Goal: Transaction & Acquisition: Purchase product/service

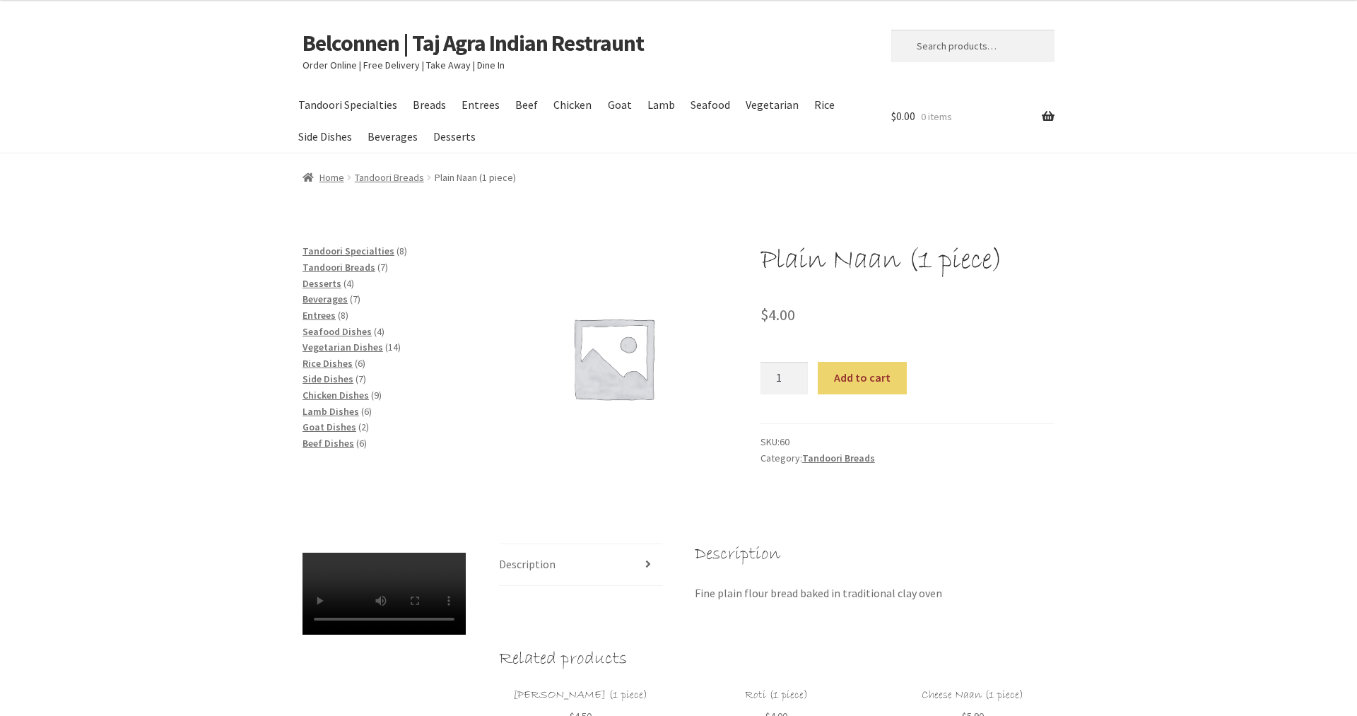
type input "1"
click at [797, 382] on input "1" at bounding box center [785, 378] width 48 height 33
click at [794, 382] on input "1" at bounding box center [785, 378] width 48 height 33
click at [325, 314] on span "Entrees" at bounding box center [319, 315] width 33 height 13
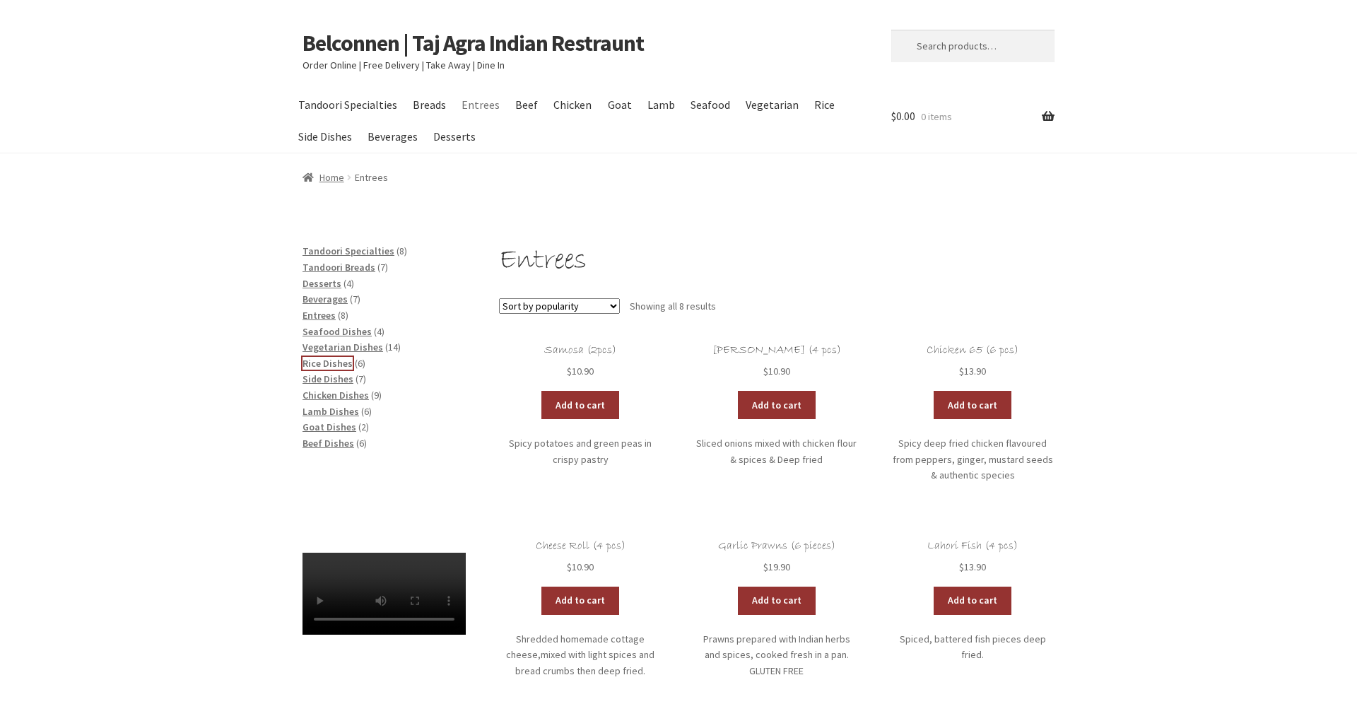
click at [319, 362] on span "Rice Dishes" at bounding box center [328, 363] width 50 height 13
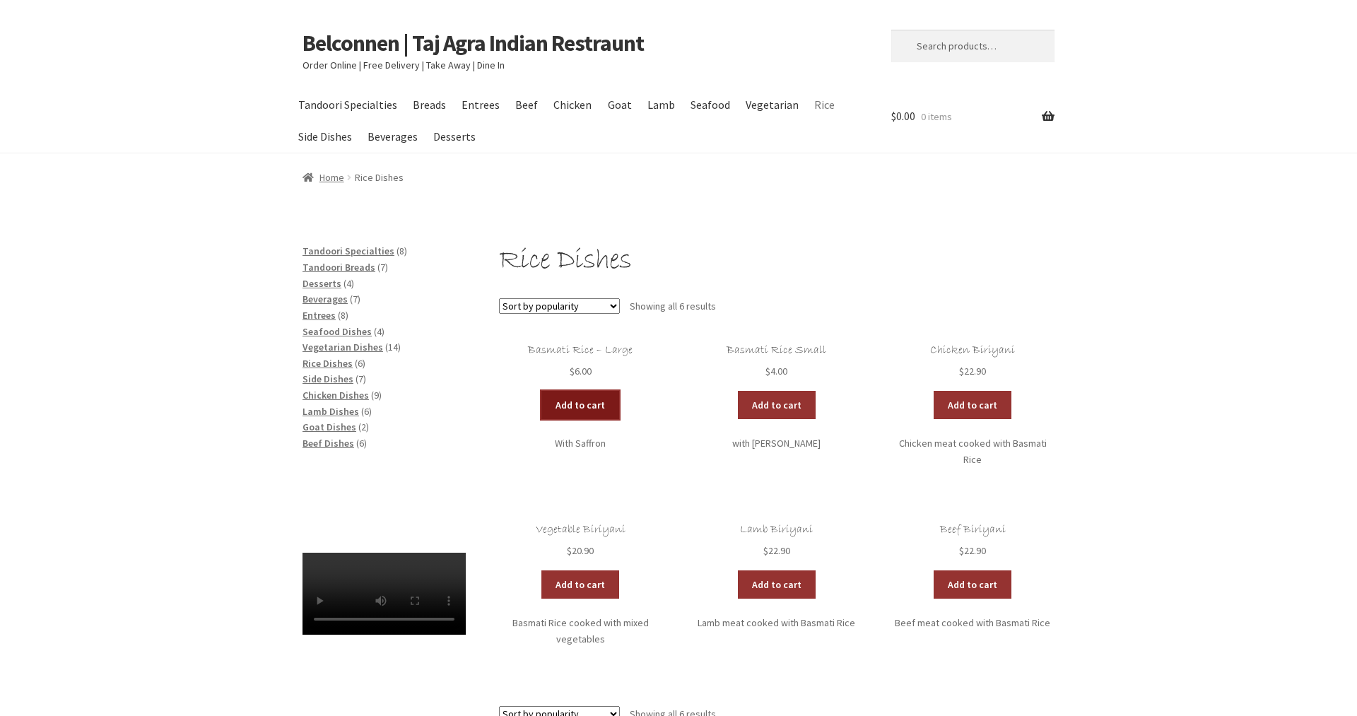
click at [579, 401] on link "Add to cart" at bounding box center [580, 405] width 78 height 28
click at [527, 401] on link "Add to cart" at bounding box center [539, 405] width 78 height 28
click at [346, 392] on span "Chicken Dishes" at bounding box center [336, 395] width 66 height 13
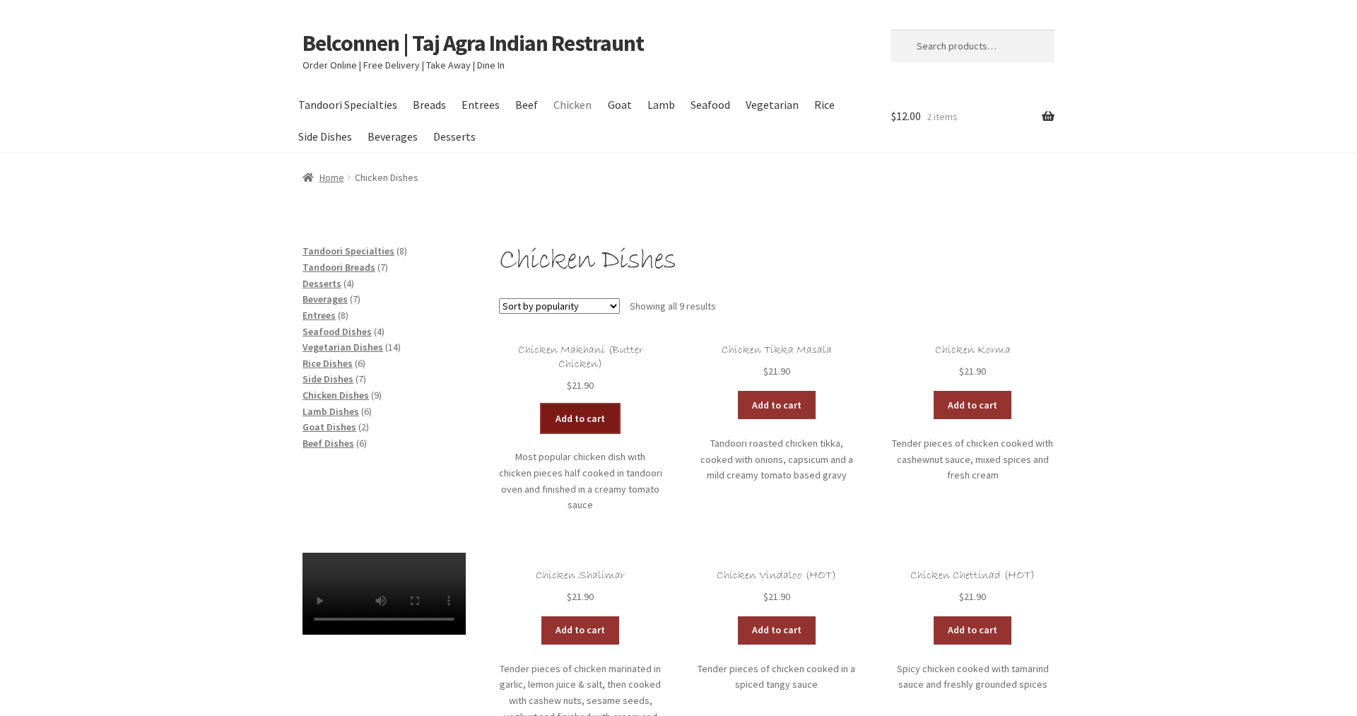
click at [581, 414] on link "Add to cart" at bounding box center [580, 418] width 78 height 28
click at [786, 403] on link "Add to cart" at bounding box center [777, 405] width 78 height 28
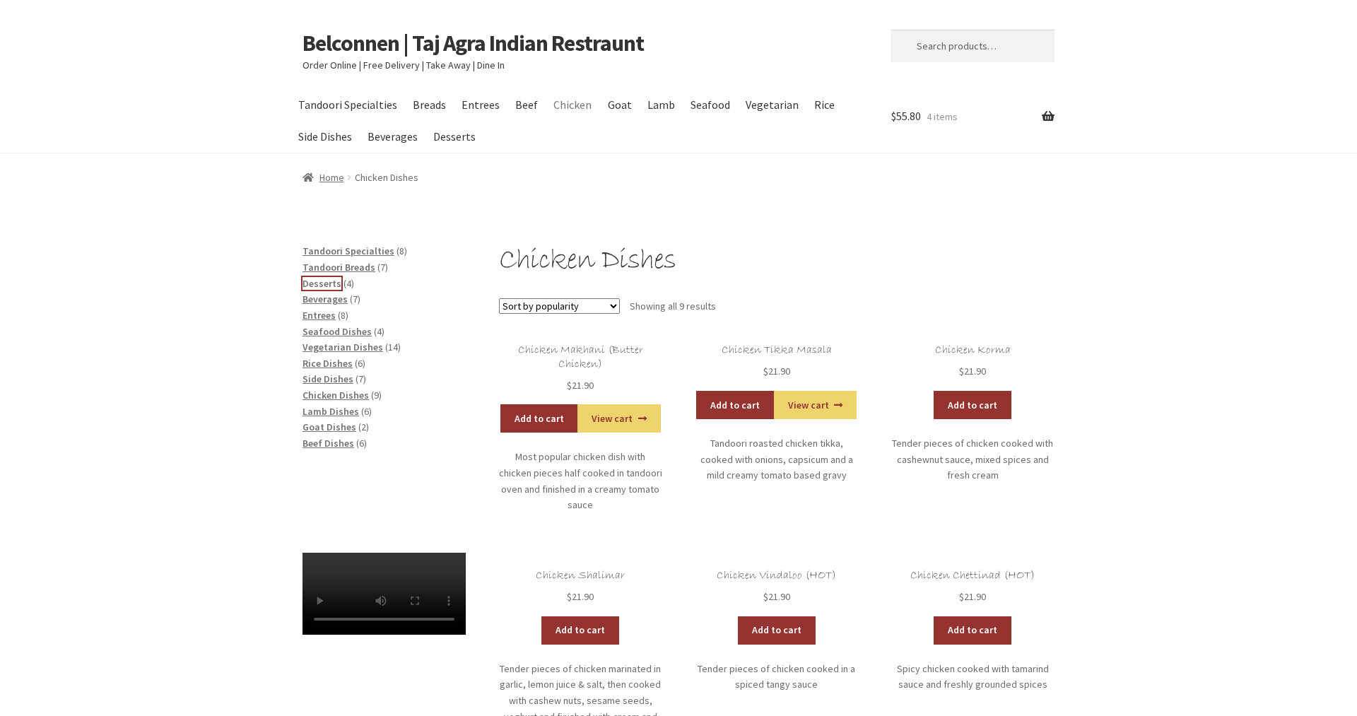
click at [312, 284] on span "Desserts" at bounding box center [322, 283] width 39 height 13
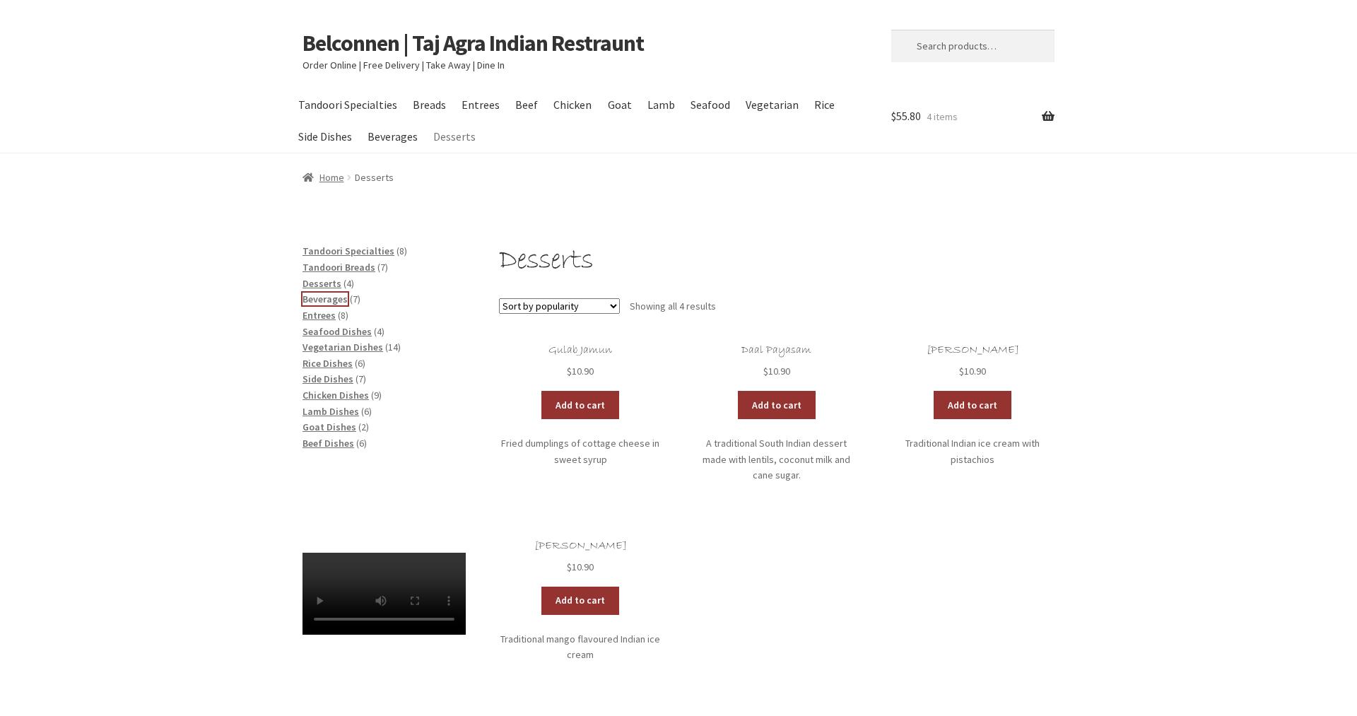
click at [321, 298] on span "Beverages" at bounding box center [325, 299] width 45 height 13
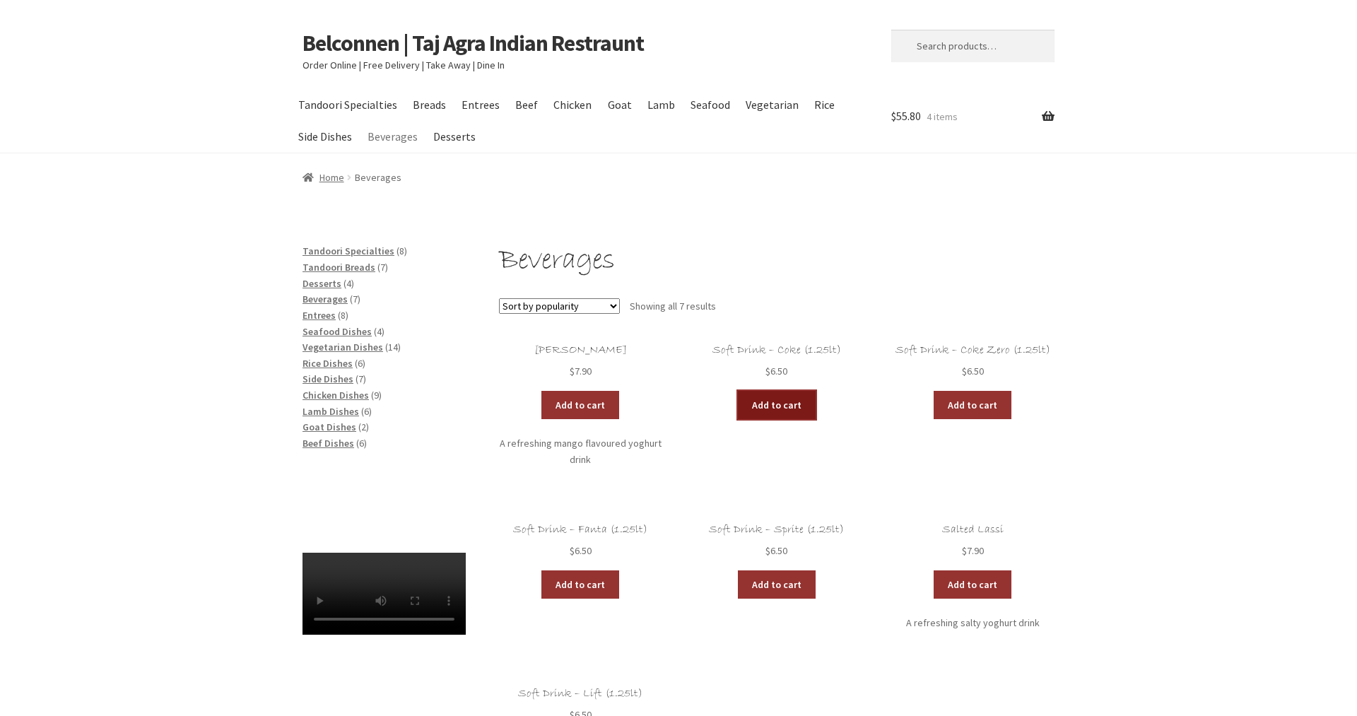
click at [776, 406] on link "Add to cart" at bounding box center [777, 405] width 78 height 28
click at [738, 406] on link "Add to cart" at bounding box center [735, 405] width 78 height 28
click at [792, 405] on link "View cart" at bounding box center [815, 405] width 83 height 28
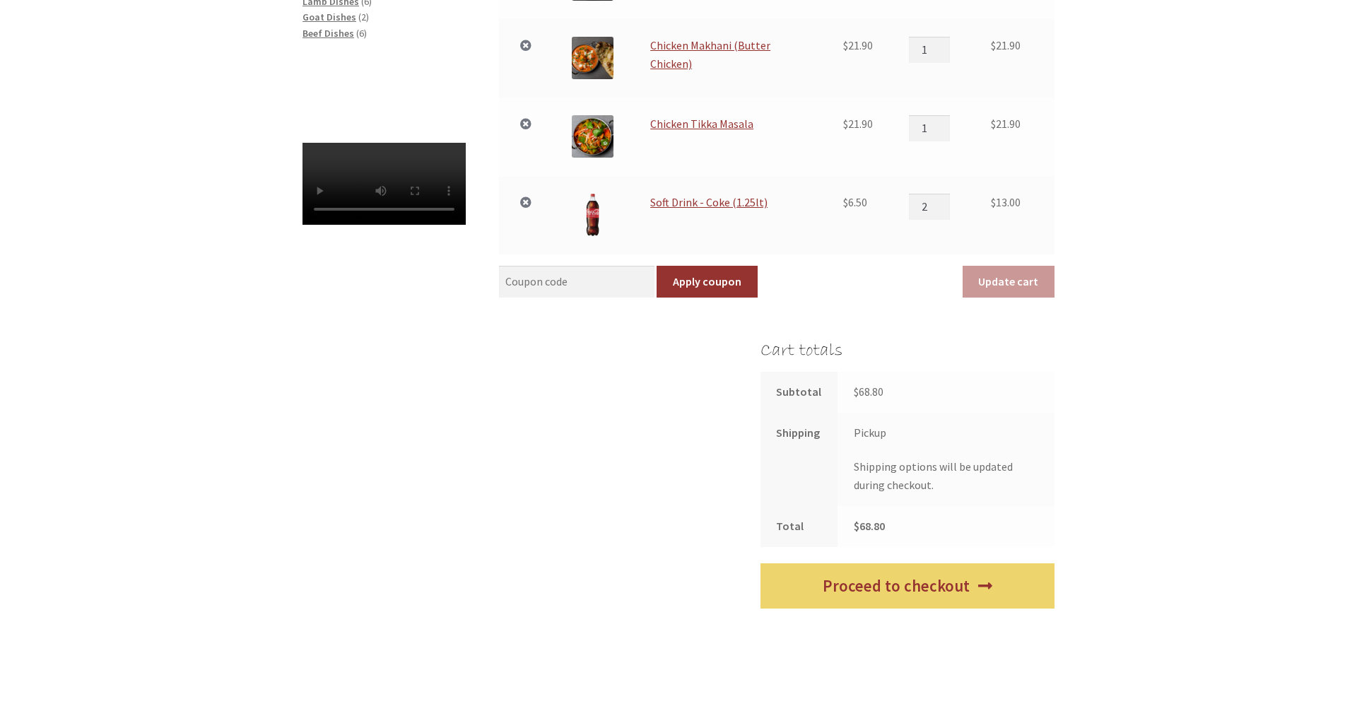
scroll to position [433, 0]
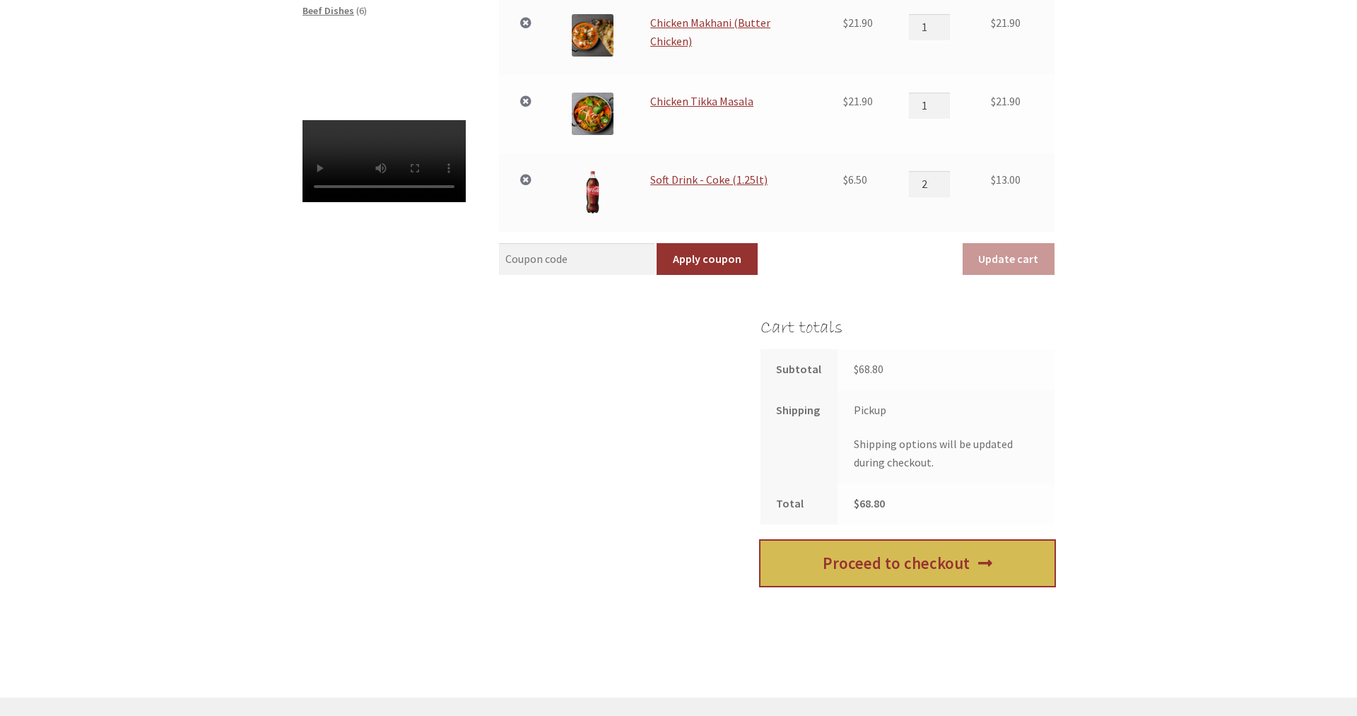
click at [934, 565] on link "Proceed to checkout" at bounding box center [908, 564] width 294 height 46
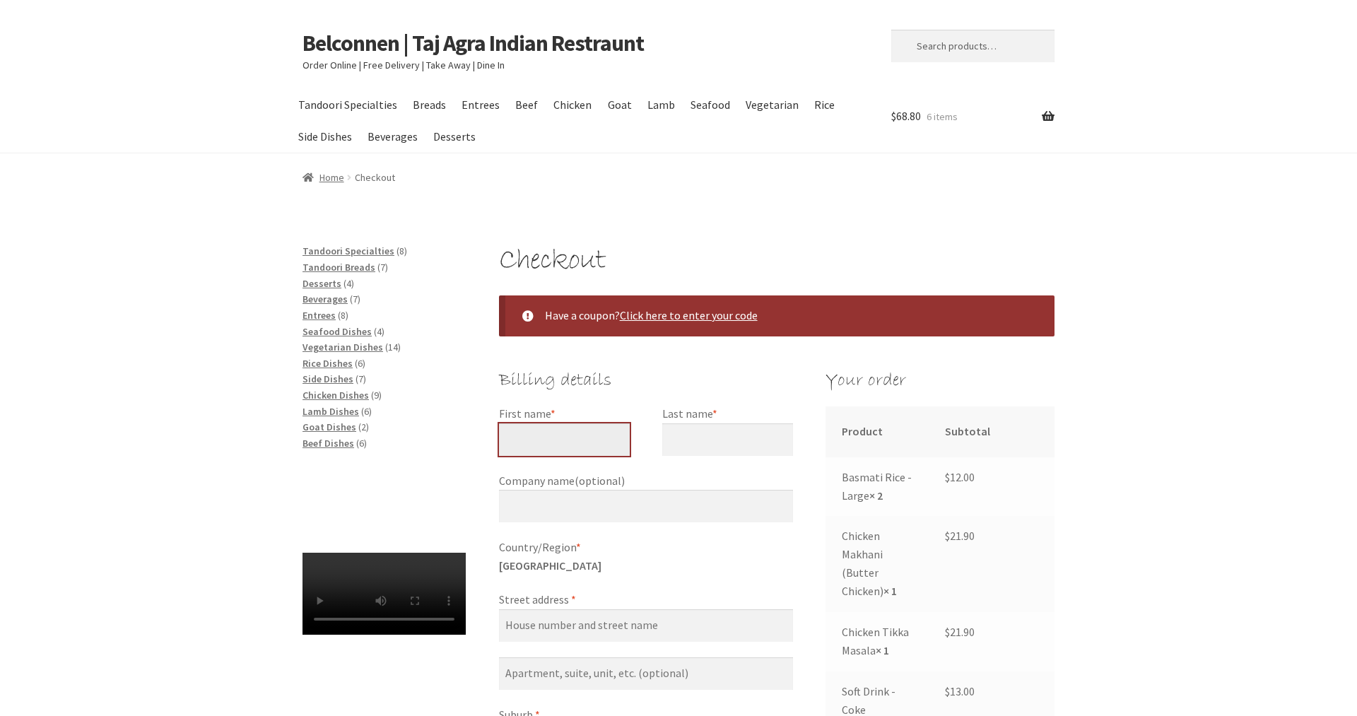
click at [582, 440] on input "First name *" at bounding box center [564, 439] width 131 height 33
type input "Michael"
click at [712, 433] on input "Last name *" at bounding box center [727, 439] width 131 height 33
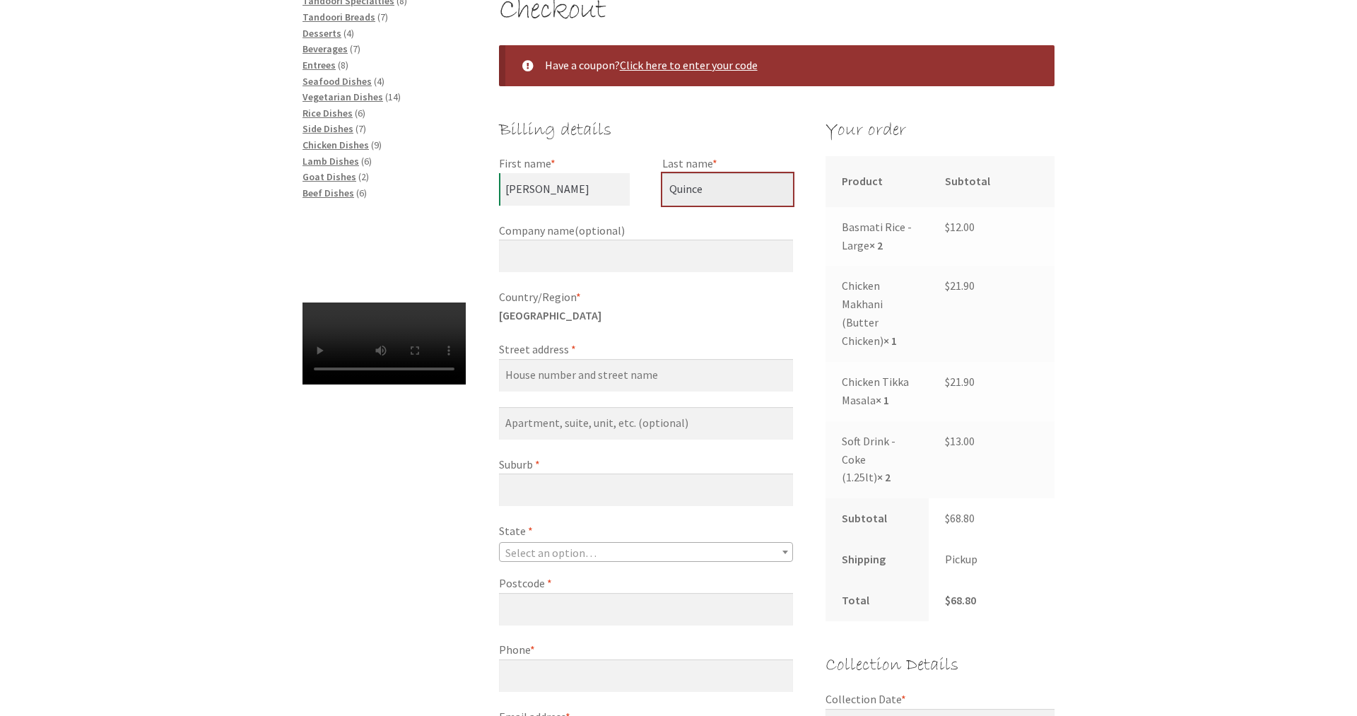
scroll to position [288, 0]
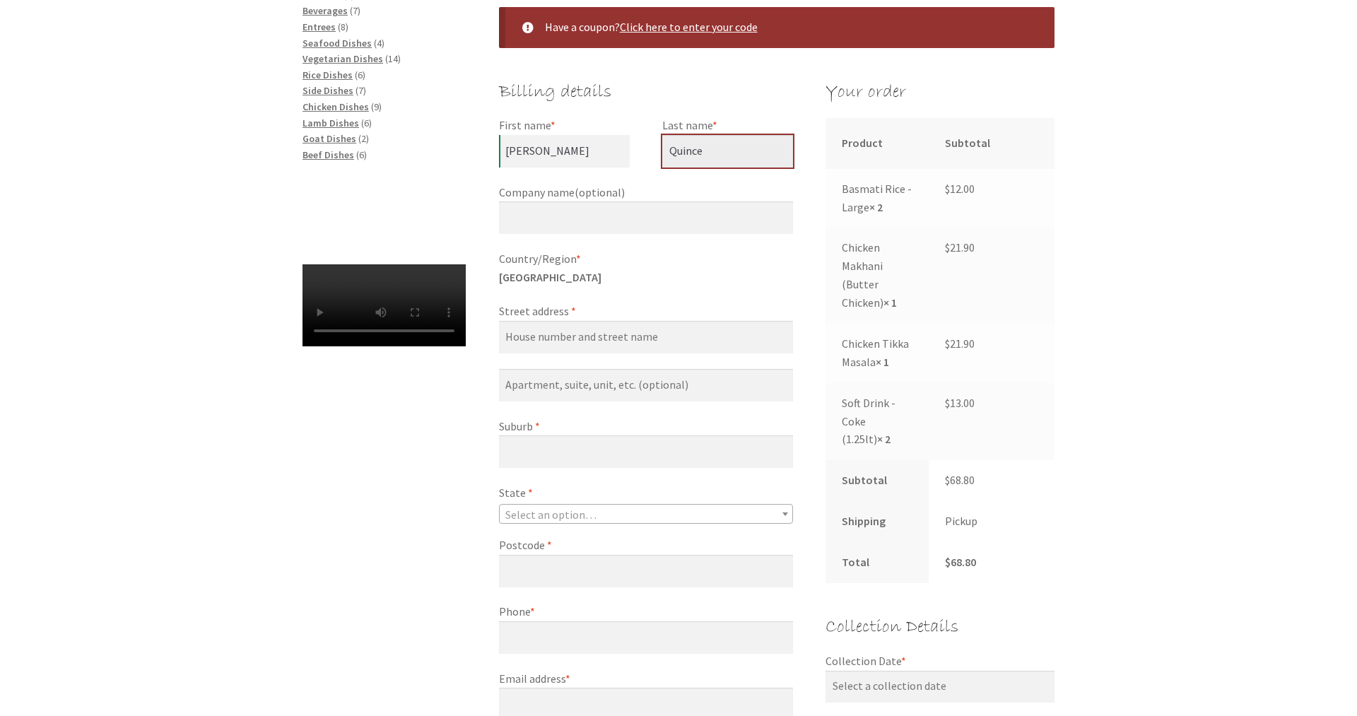
type input "Quince"
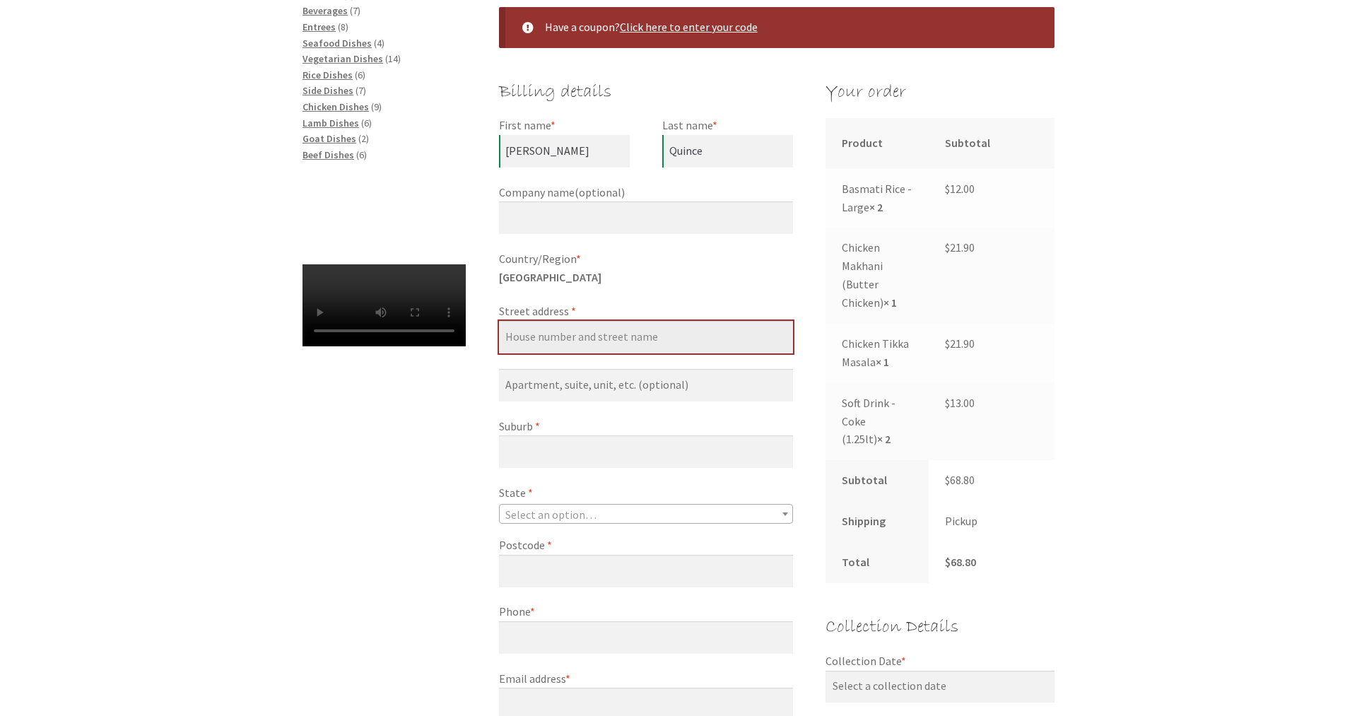
click at [589, 334] on input "Street address *" at bounding box center [646, 337] width 294 height 33
type input "[STREET_ADDRESS][PERSON_NAME]"
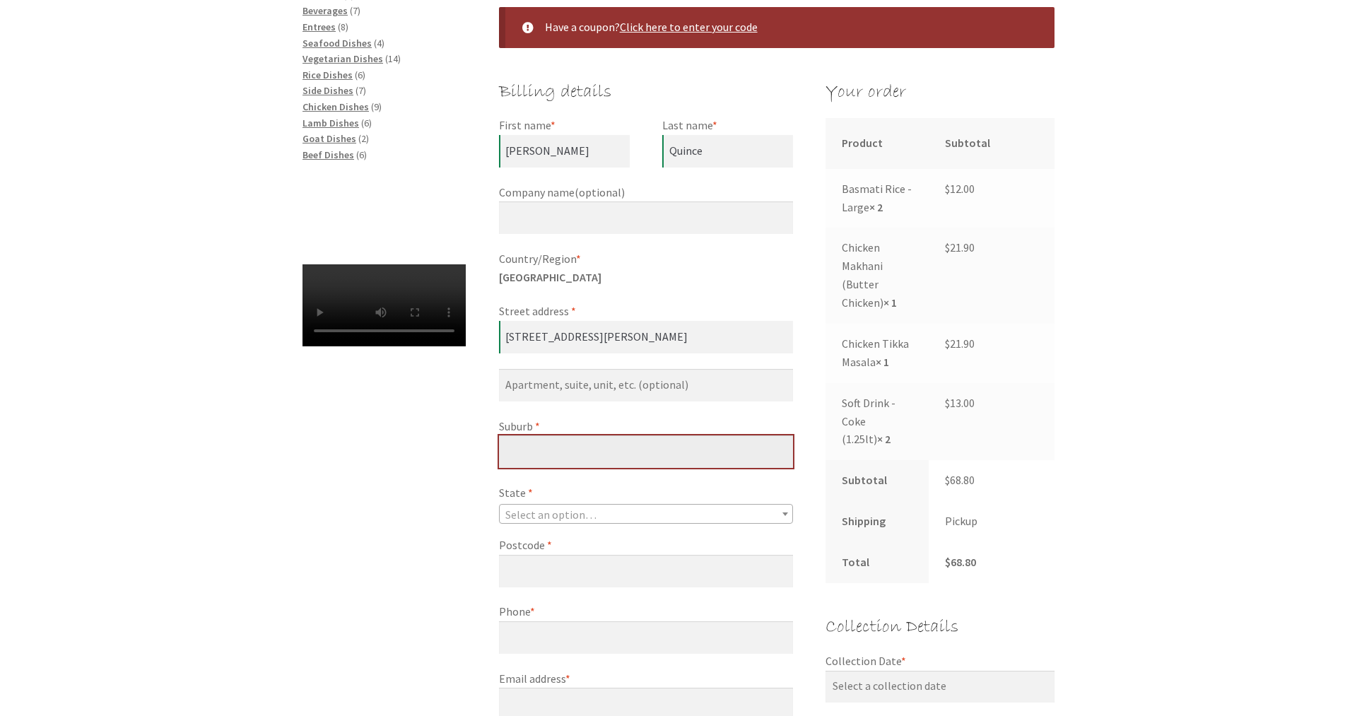
click at [571, 462] on input "Suburb *" at bounding box center [646, 451] width 294 height 33
type input "Scullin"
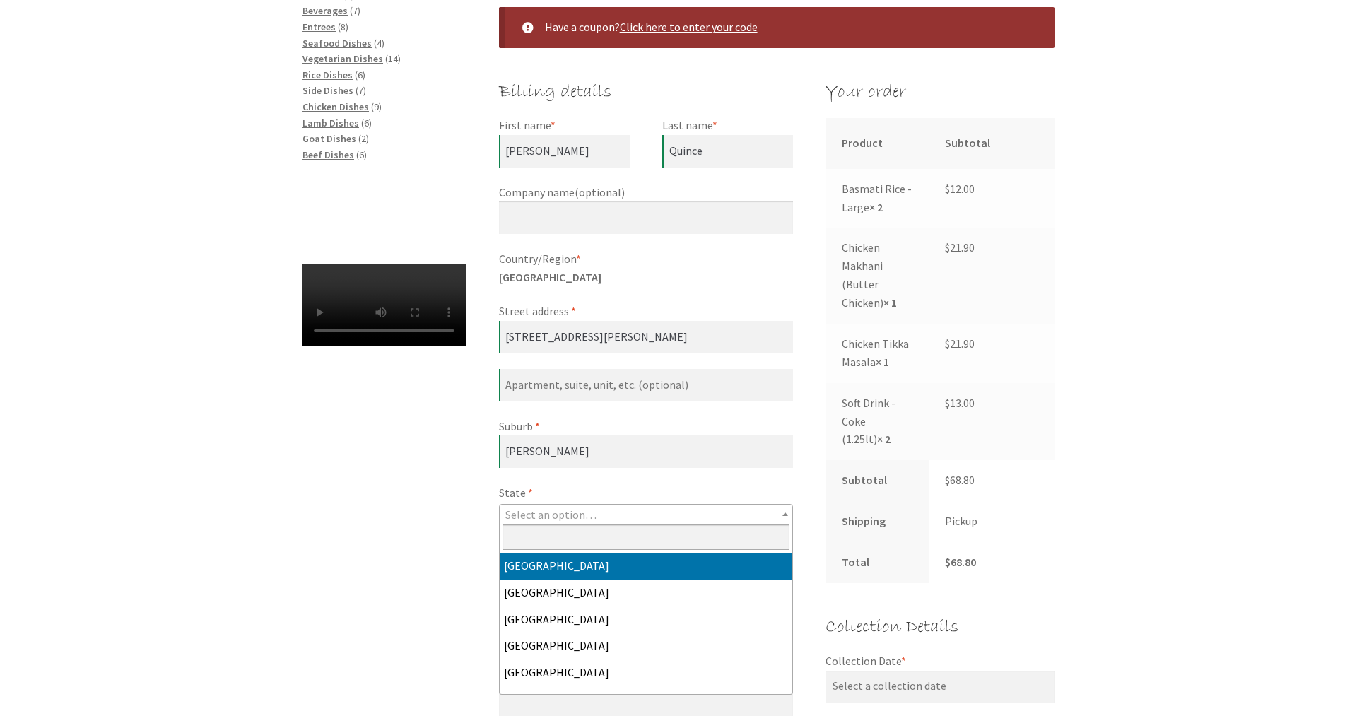
click at [555, 515] on span "Select an option…" at bounding box center [550, 514] width 91 height 14
select select "ACT"
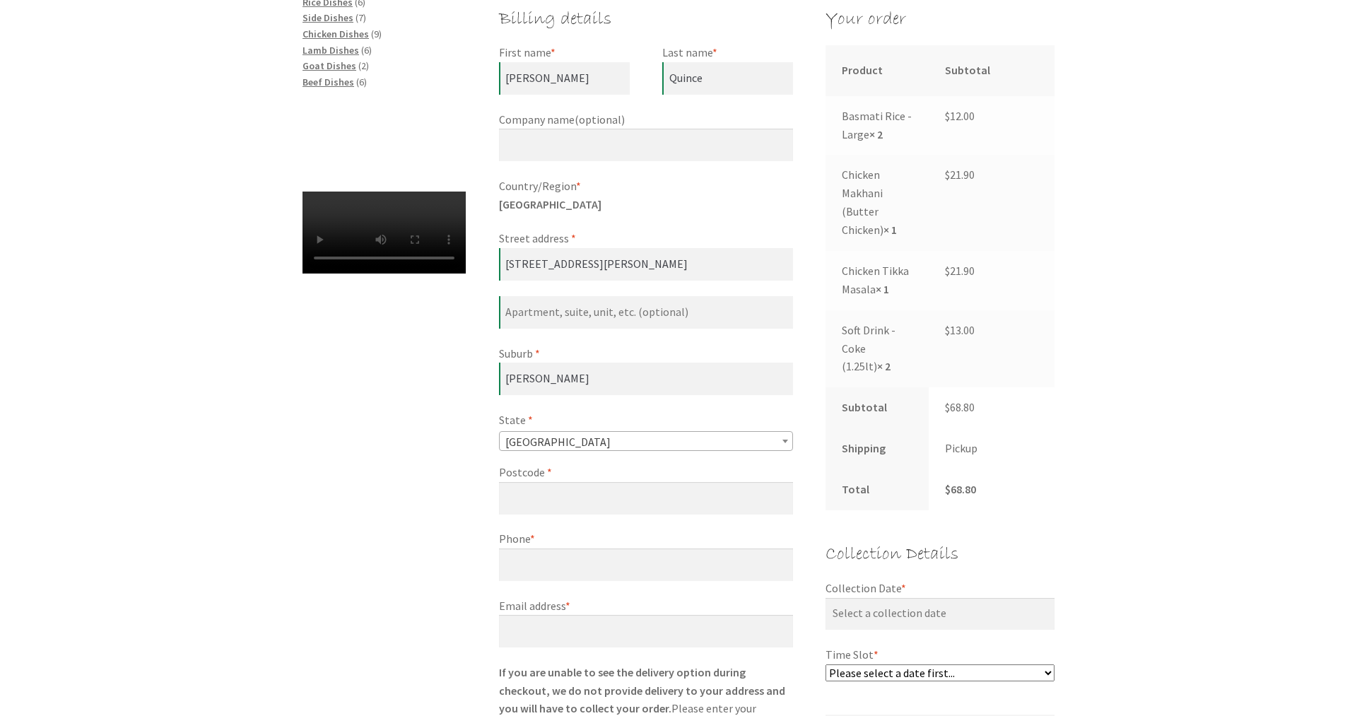
scroll to position [433, 0]
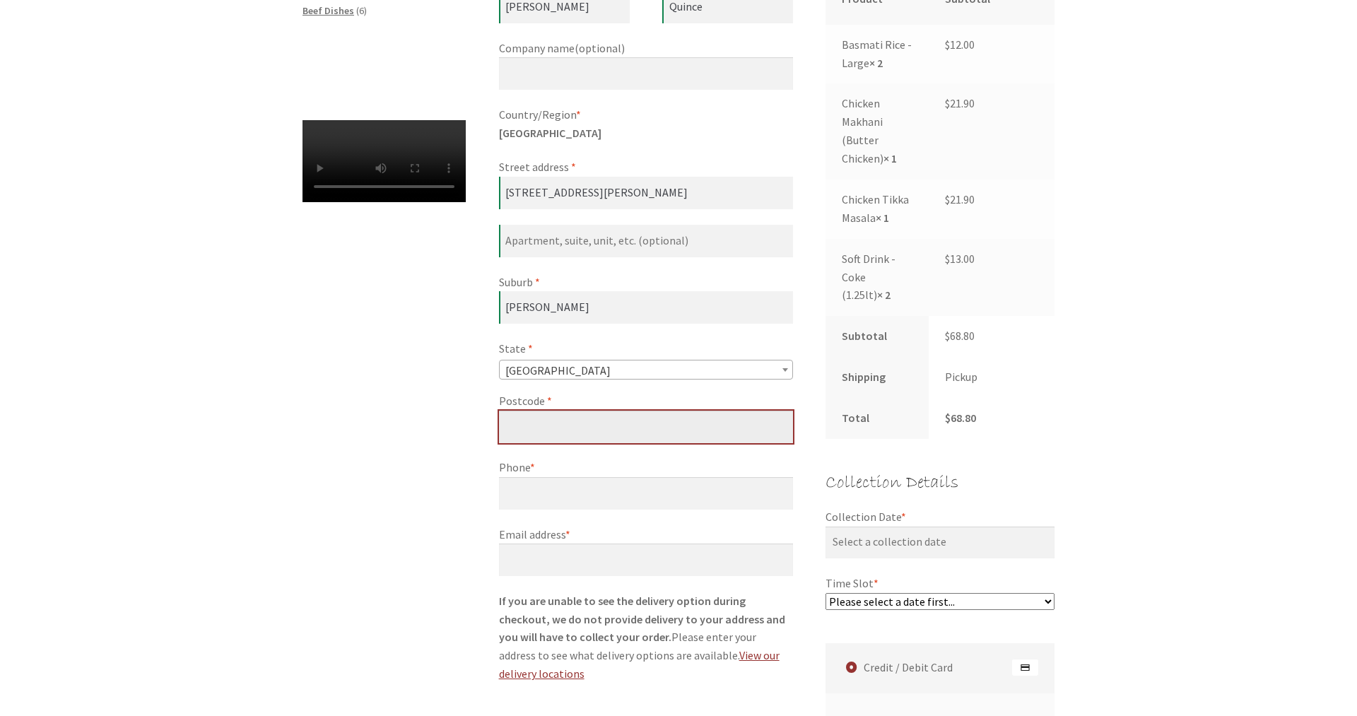
click at [575, 425] on input "Postcode *" at bounding box center [646, 427] width 294 height 33
type input "2614"
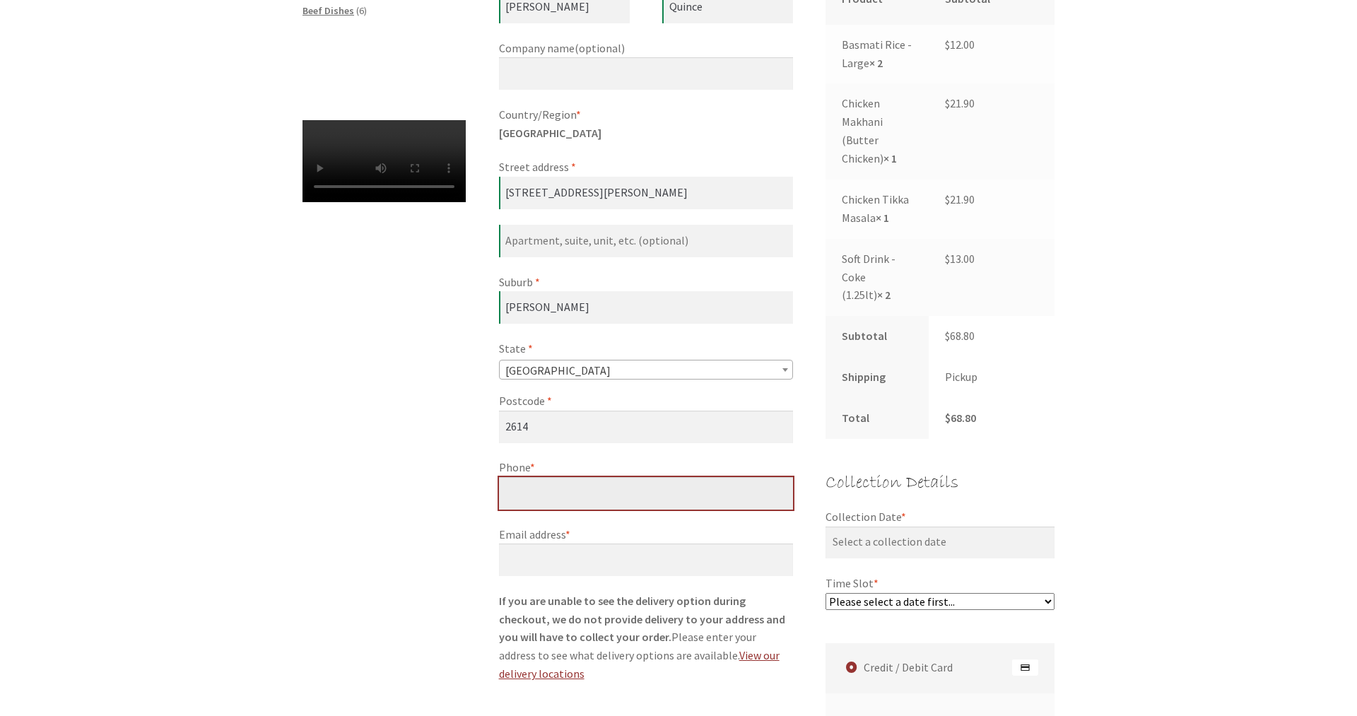
click at [575, 494] on input "Phone *" at bounding box center [646, 493] width 294 height 33
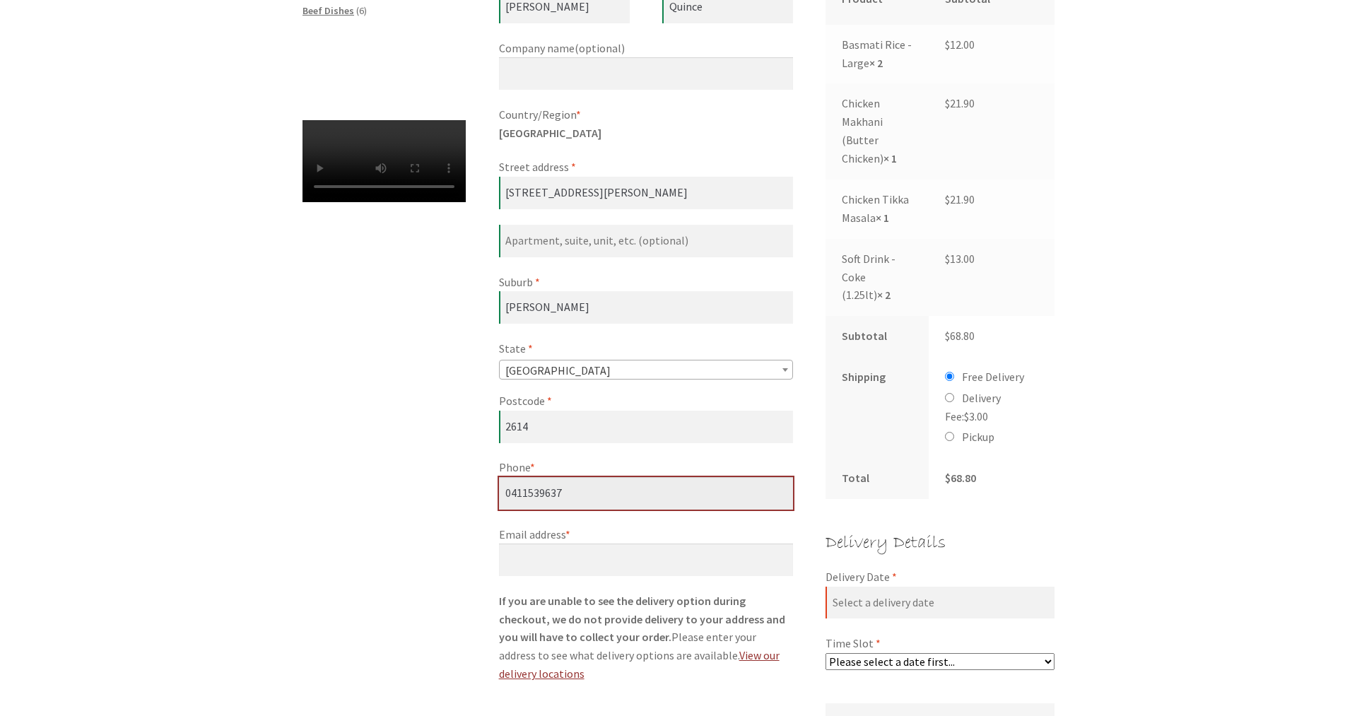
type input "0411539637"
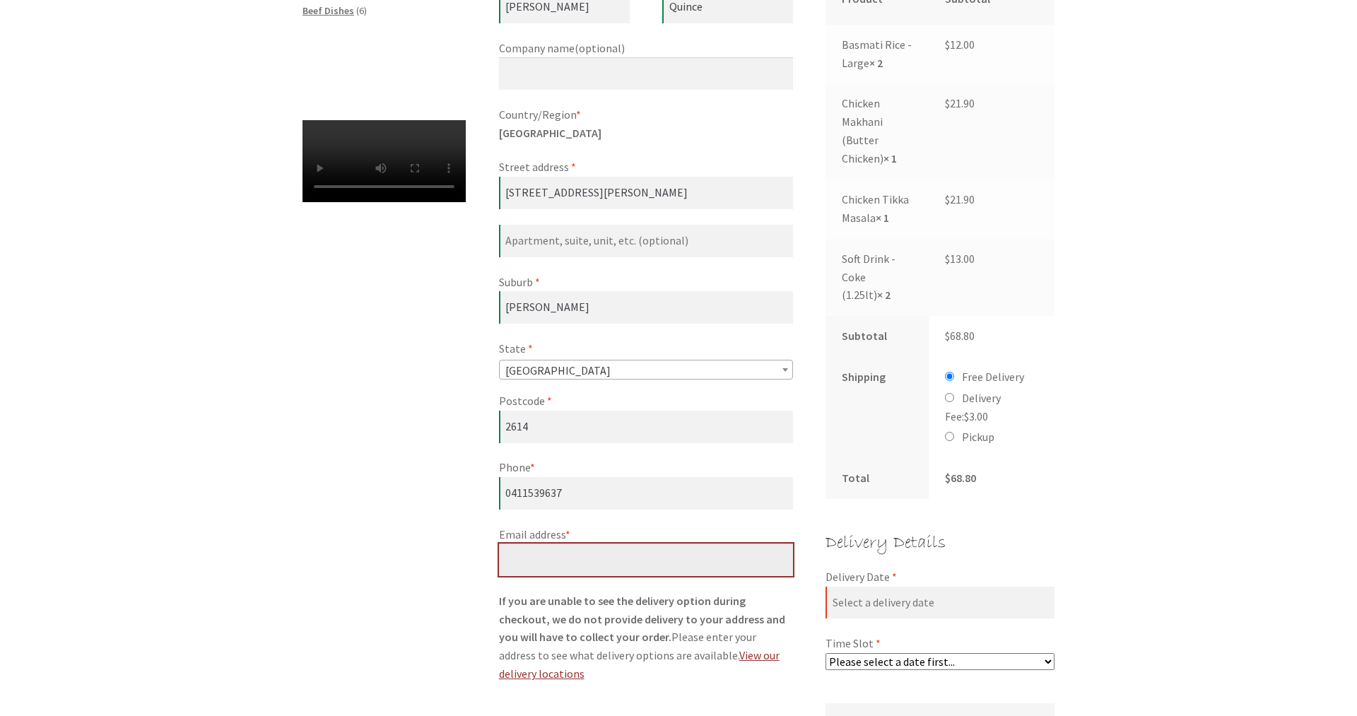
click at [639, 558] on input "Email address *" at bounding box center [646, 560] width 294 height 33
click at [617, 562] on input "mqu77363@bigpopnd. et.au" at bounding box center [646, 560] width 294 height 33
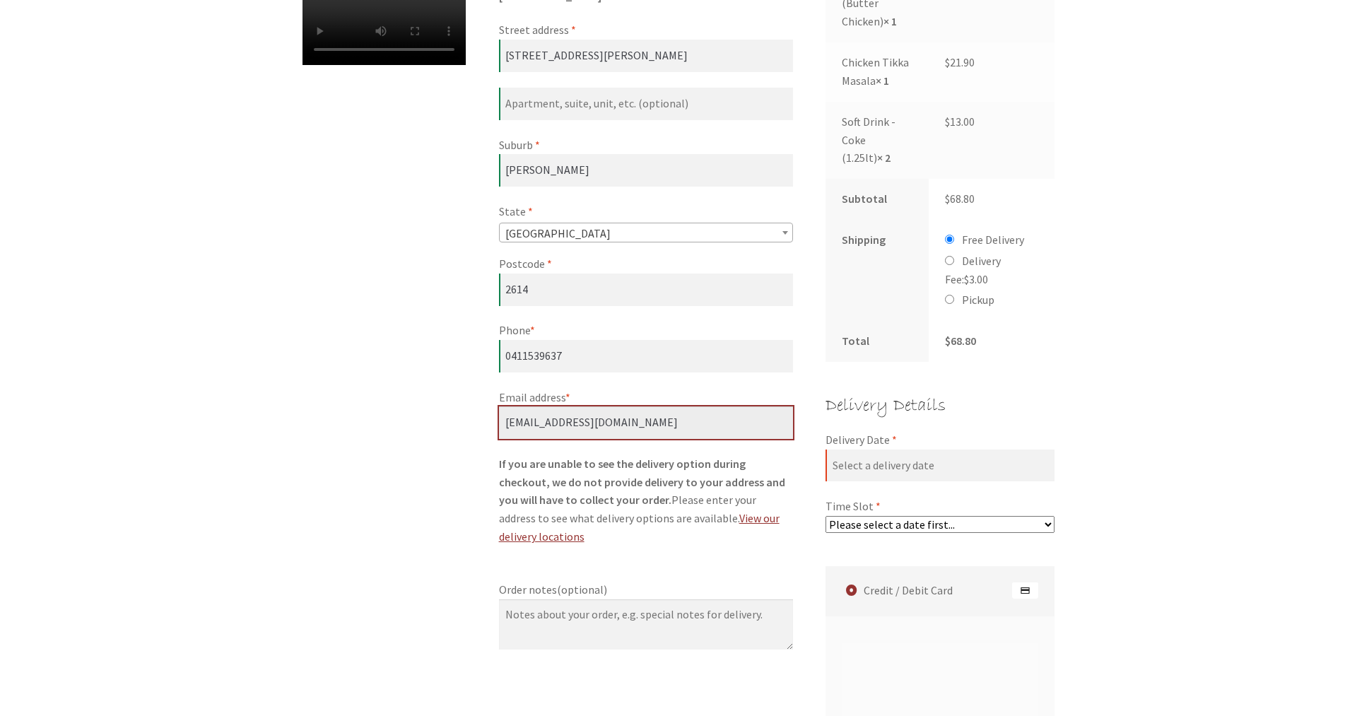
scroll to position [577, 0]
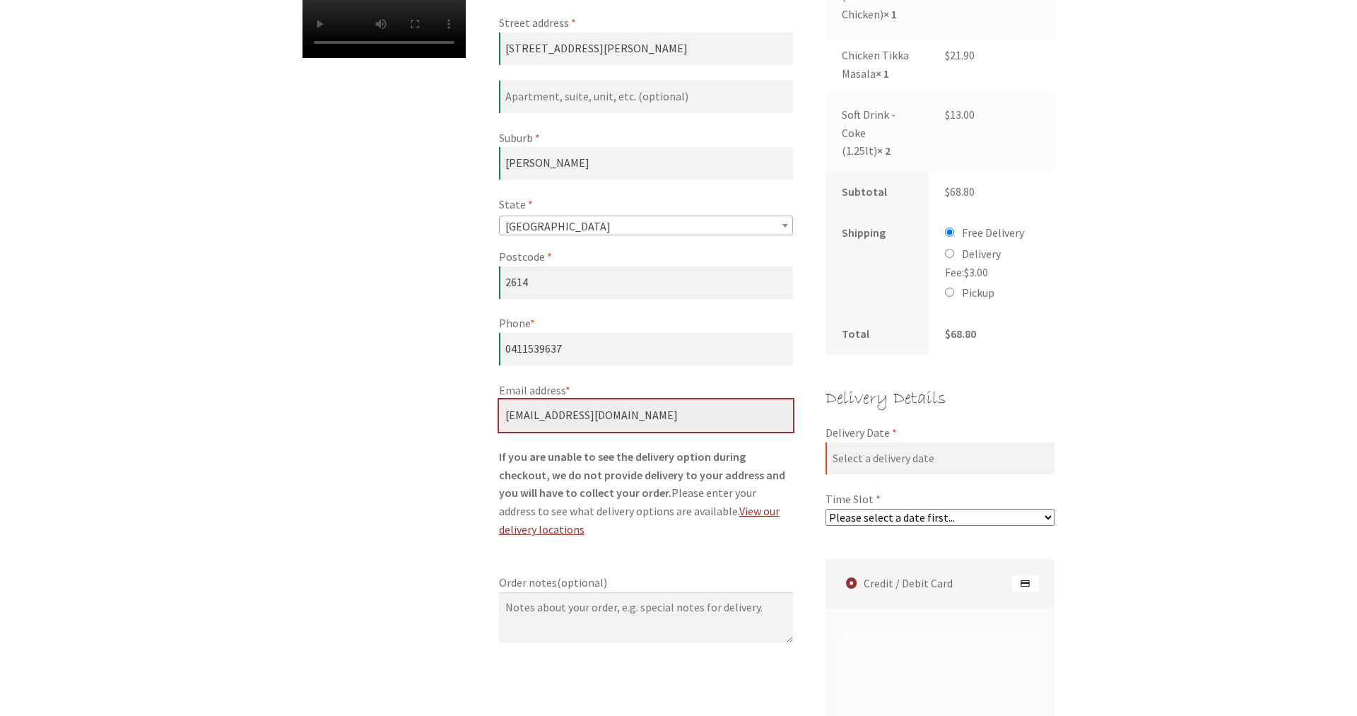
type input "[EMAIL_ADDRESS][DOMAIN_NAME]"
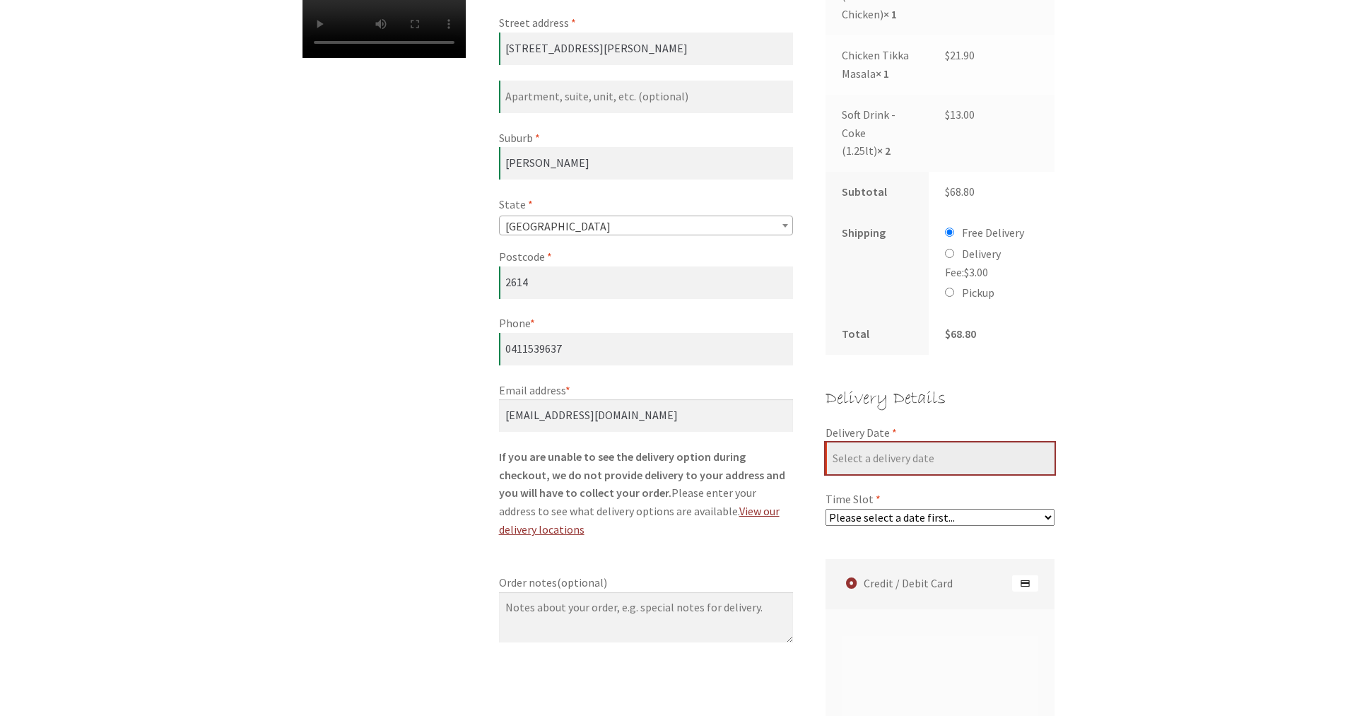
click at [915, 463] on input "Delivery Date *" at bounding box center [940, 458] width 229 height 33
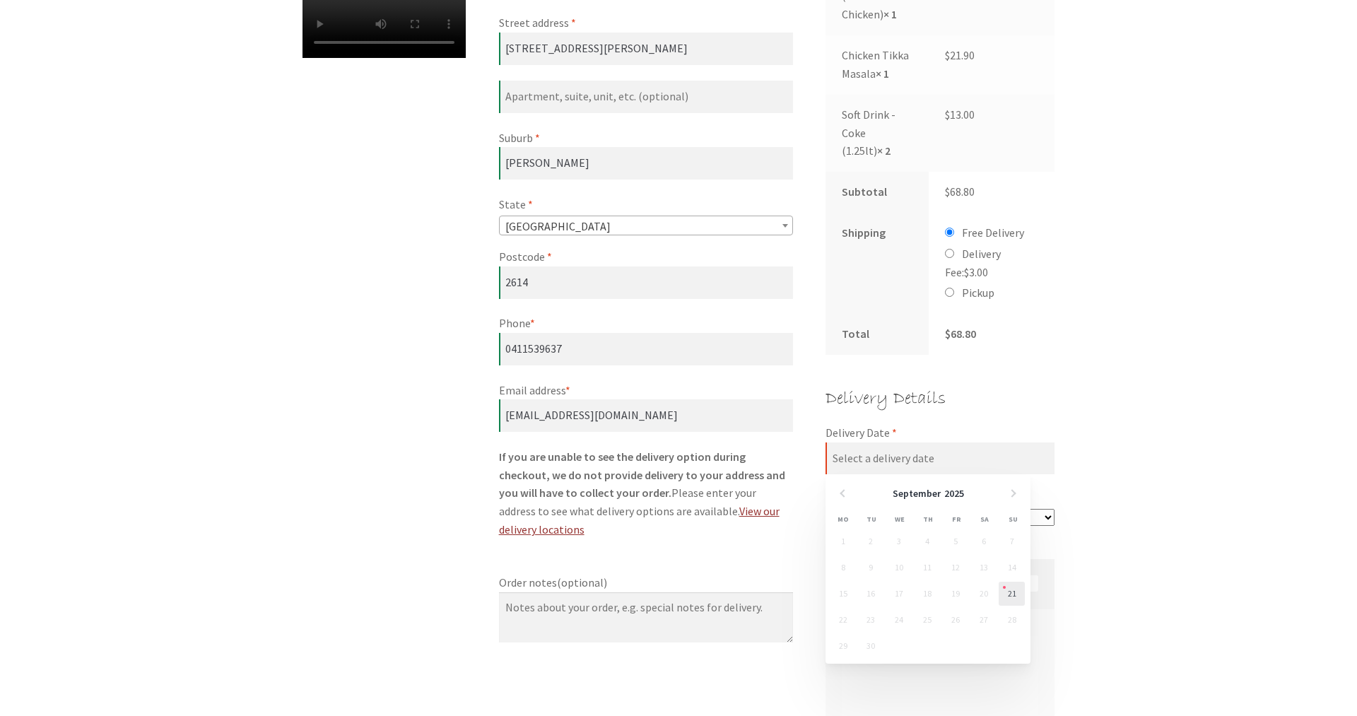
click at [1014, 593] on link "21" at bounding box center [1012, 594] width 26 height 24
type input "[DATE]"
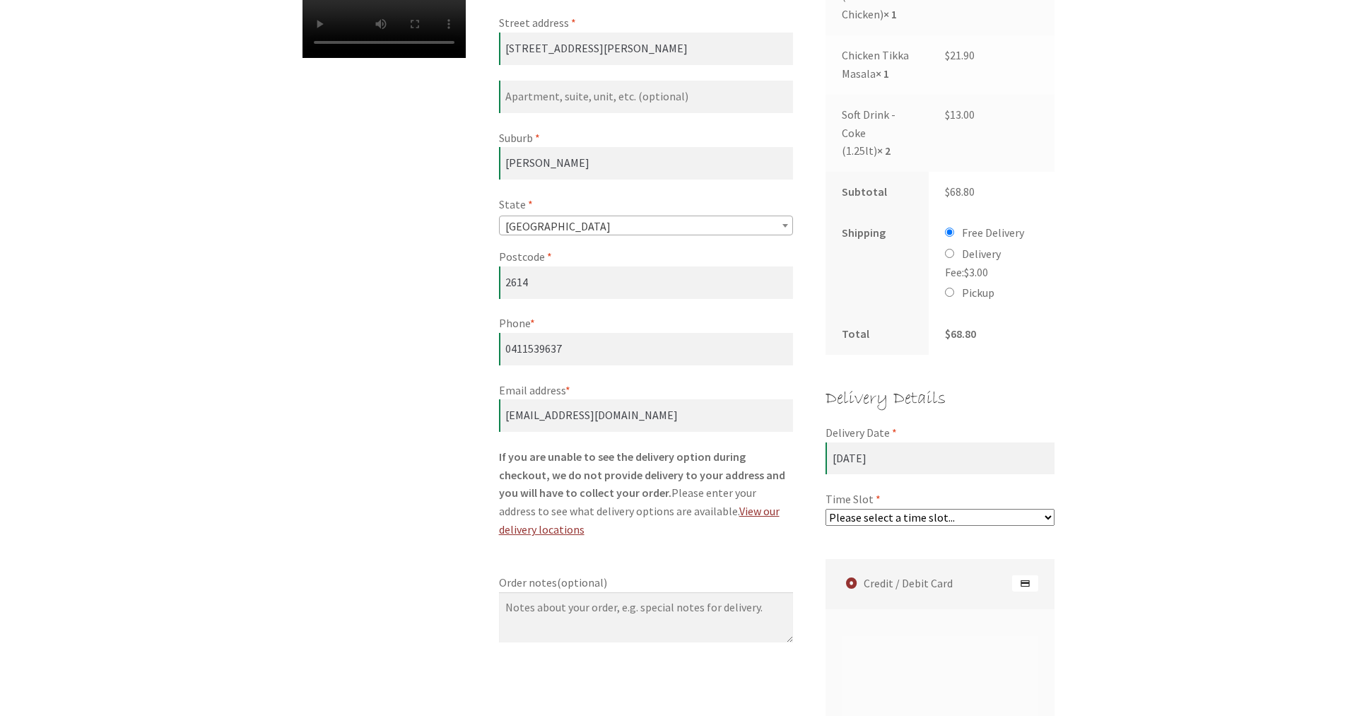
click at [826, 509] on select "Please select a time slot... 06:55 PM - 07:25 PM 07:25 PM - 07:55 PM 07:55 PM -…" at bounding box center [940, 517] width 229 height 17
select select "60c2ef62db861/2|0.00"
click option "06:55 PM - 07:25 PM" at bounding box center [0, 0] width 0 height 0
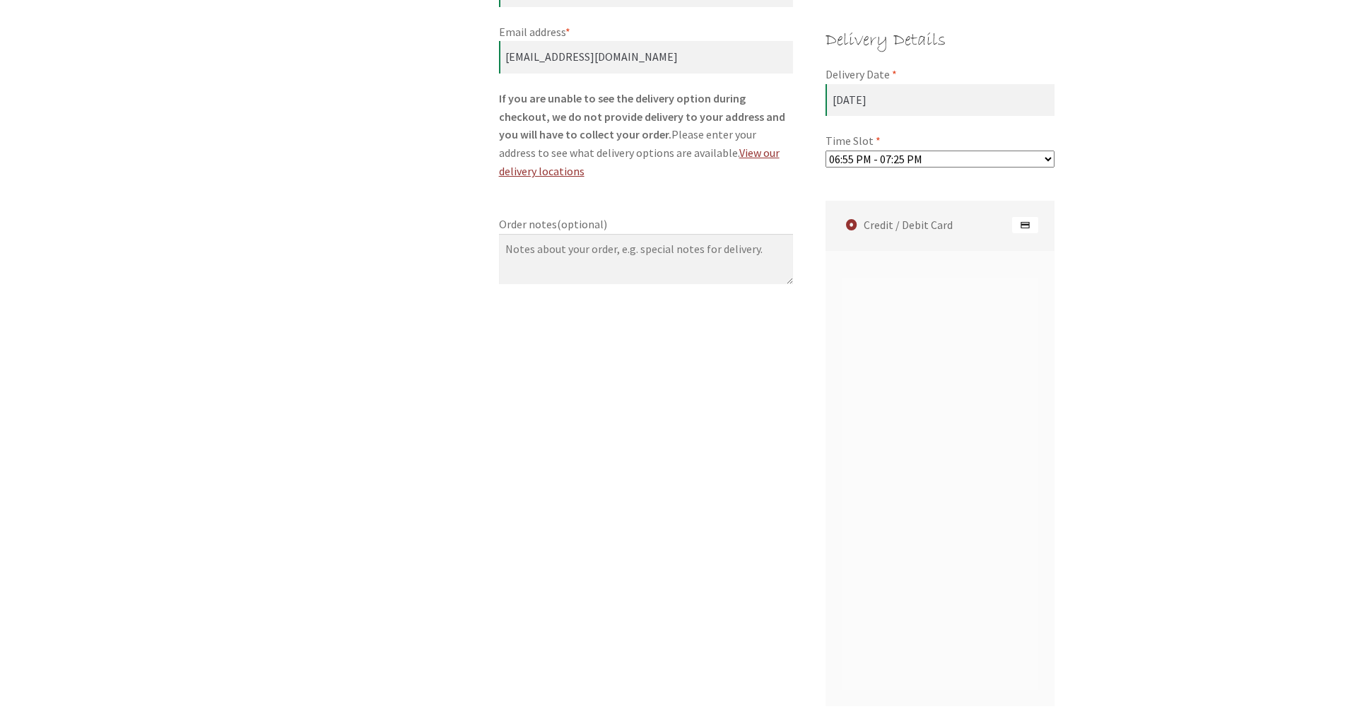
scroll to position [1009, 0]
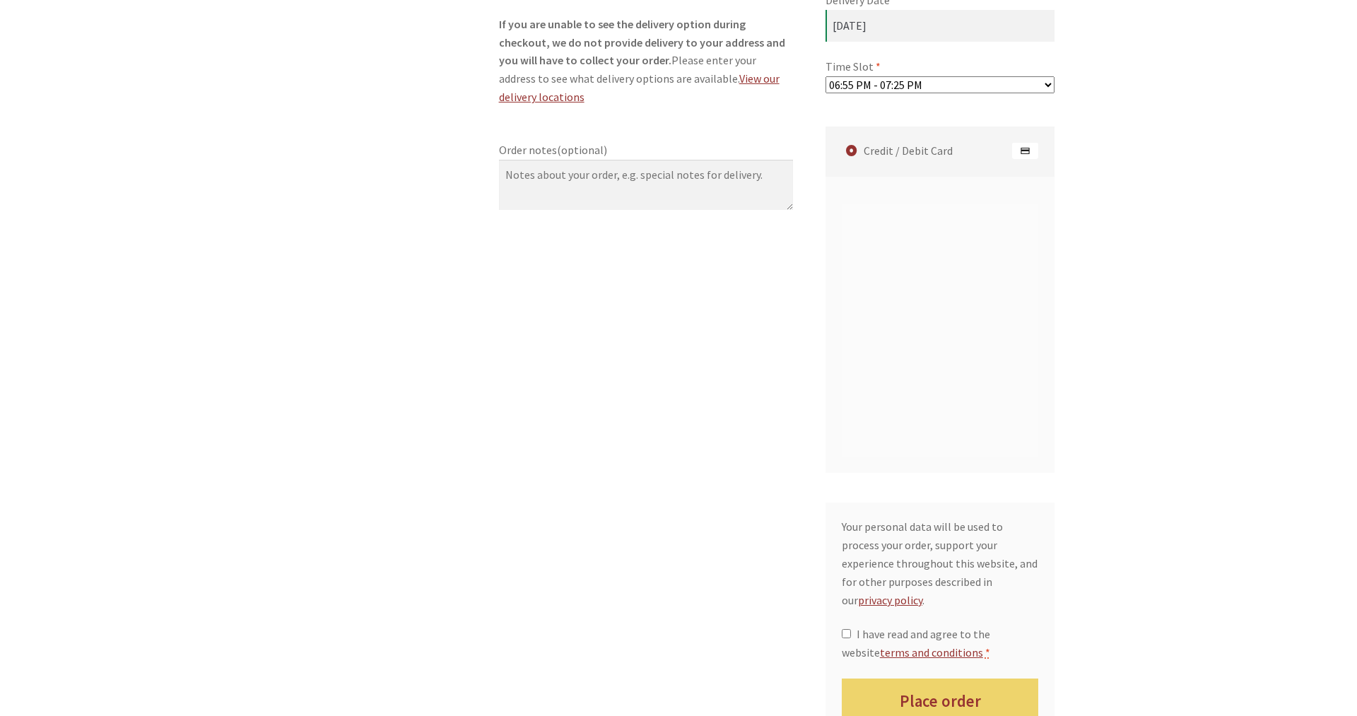
click at [1117, 389] on div "Checkout Have a coupon? Click here to enter your code Coupon: Apply coupon Bill…" at bounding box center [678, 35] width 1357 height 1602
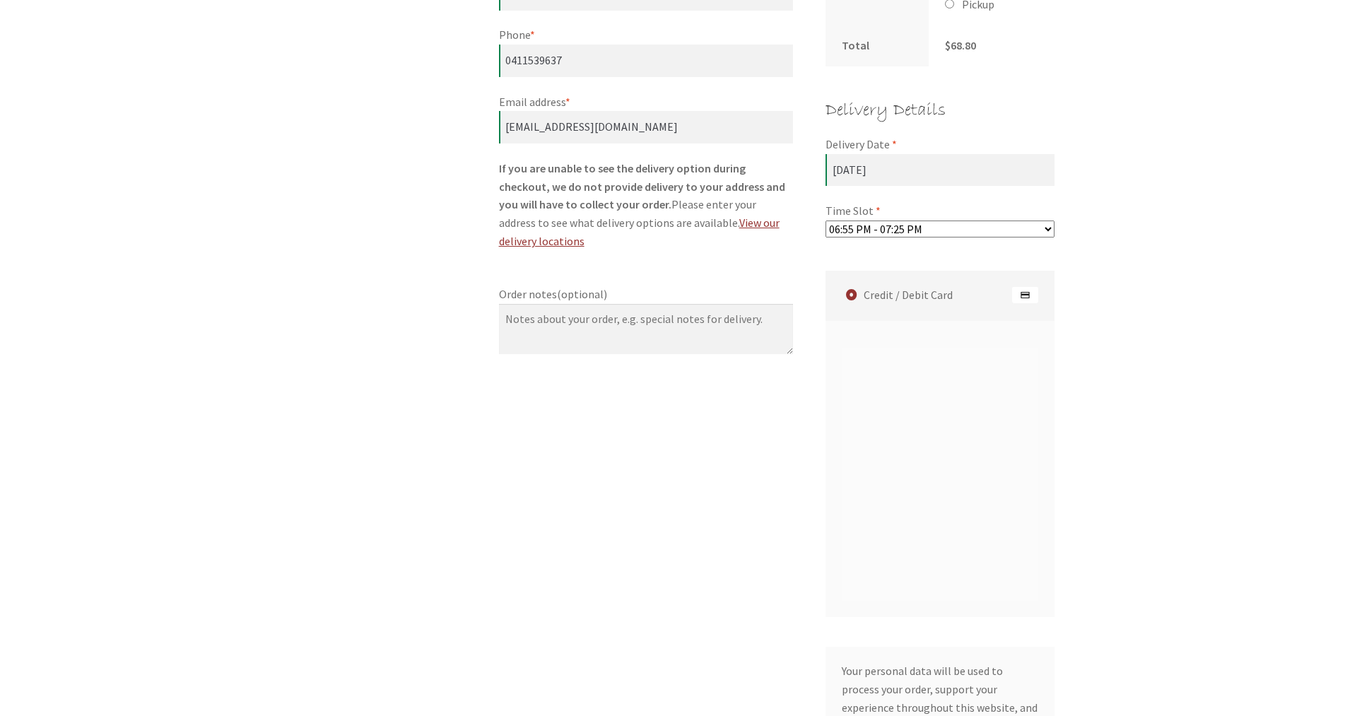
scroll to position [1267, 0]
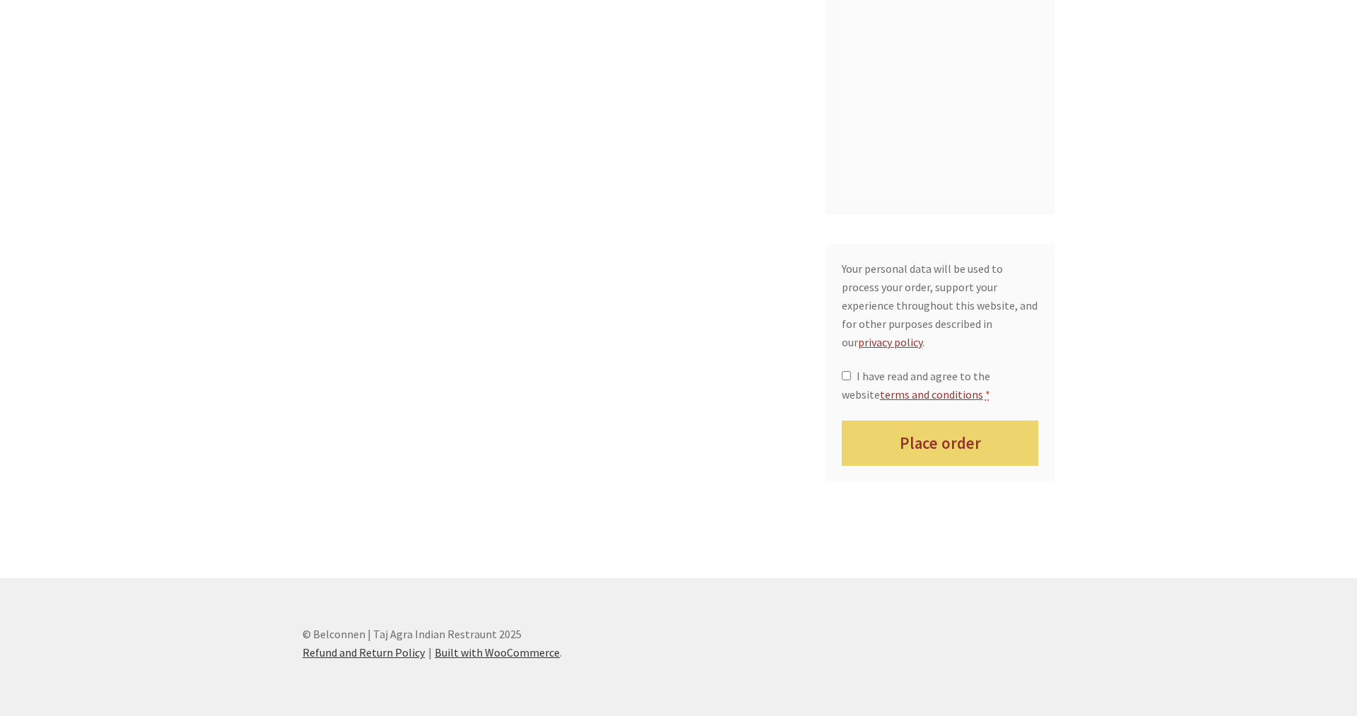
click at [888, 369] on span "I have read and agree to the website terms and conditions" at bounding box center [916, 385] width 148 height 33
click at [851, 371] on input "I have read and agree to the website terms and conditions *" at bounding box center [846, 375] width 9 height 9
checkbox input "true"
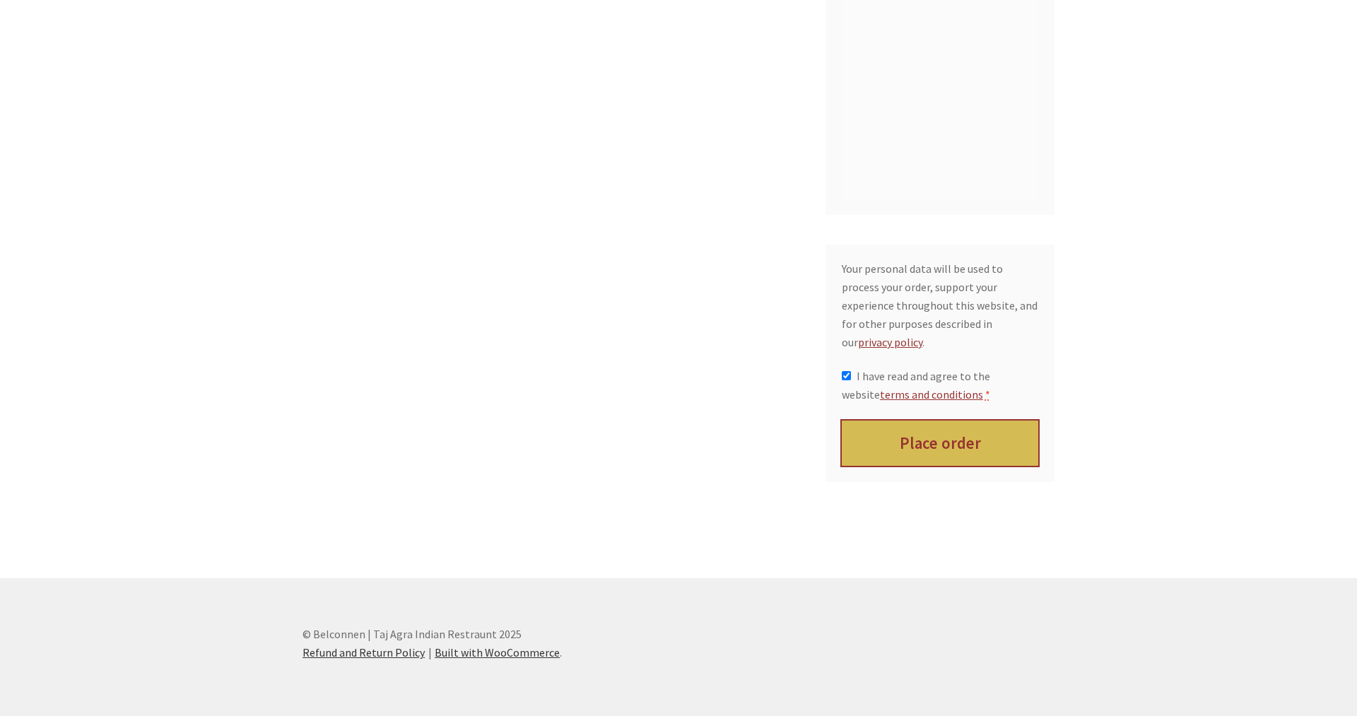
click at [925, 433] on button "Place order" at bounding box center [940, 444] width 197 height 46
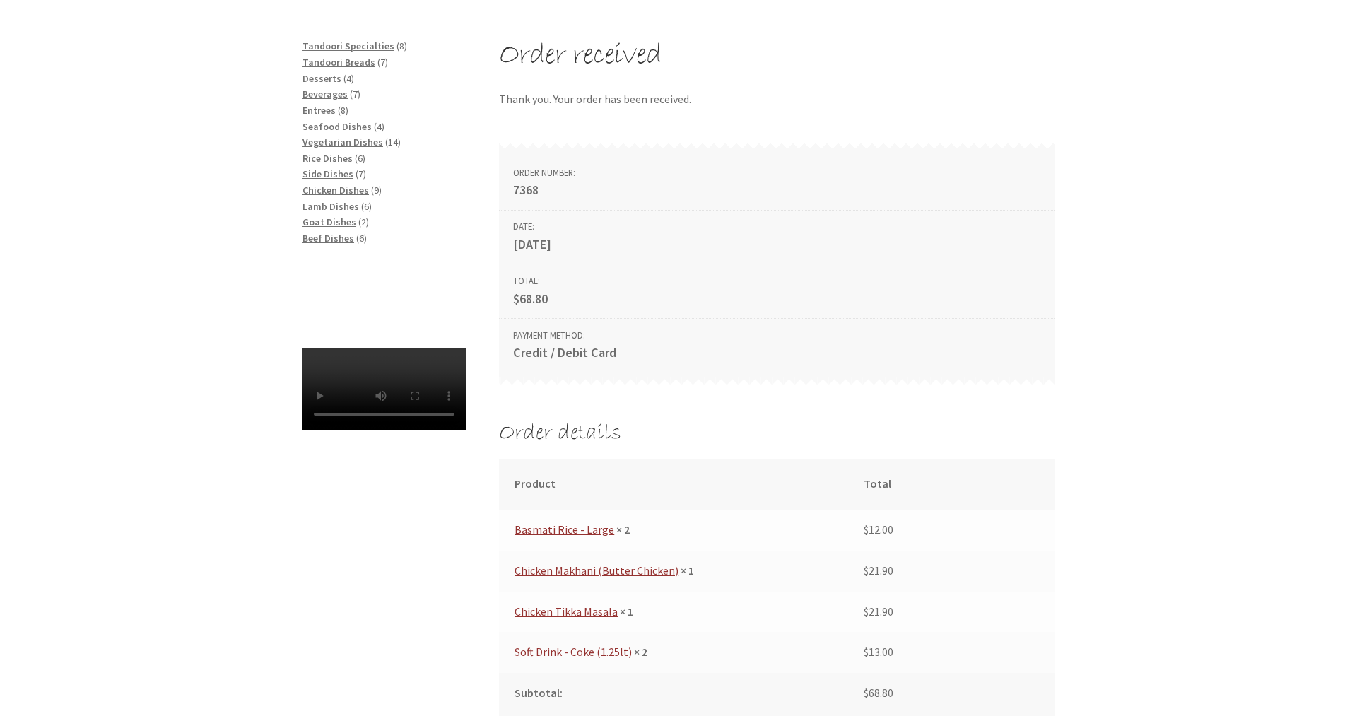
scroll to position [288, 0]
